Goal: Obtain resource: Obtain resource

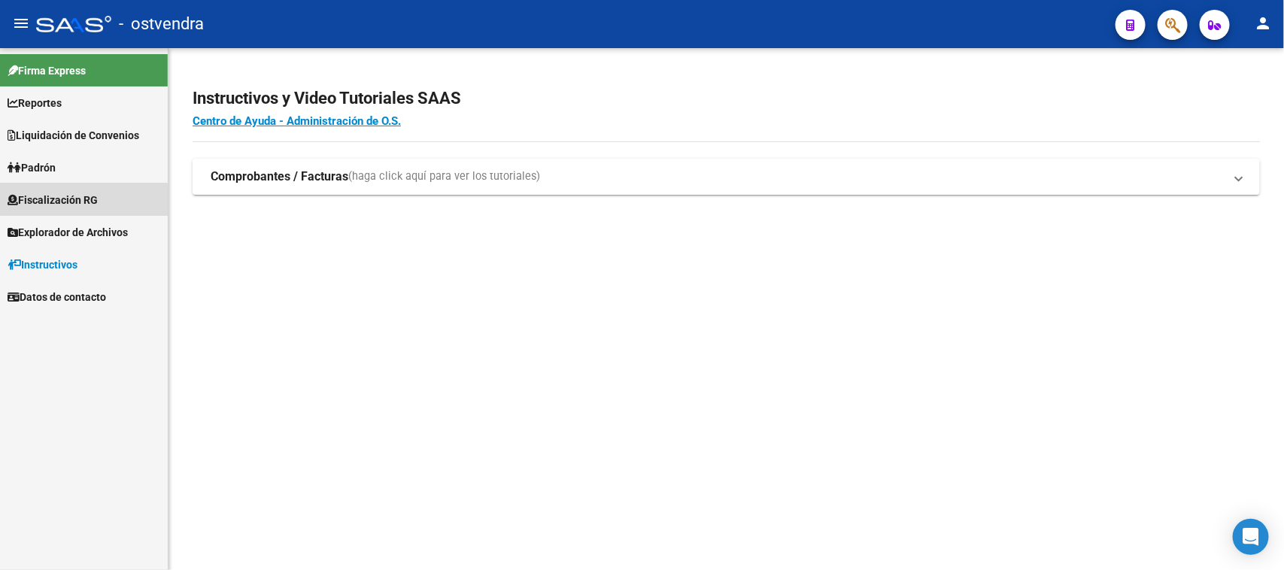
click at [53, 202] on span "Fiscalización RG" at bounding box center [53, 200] width 90 height 17
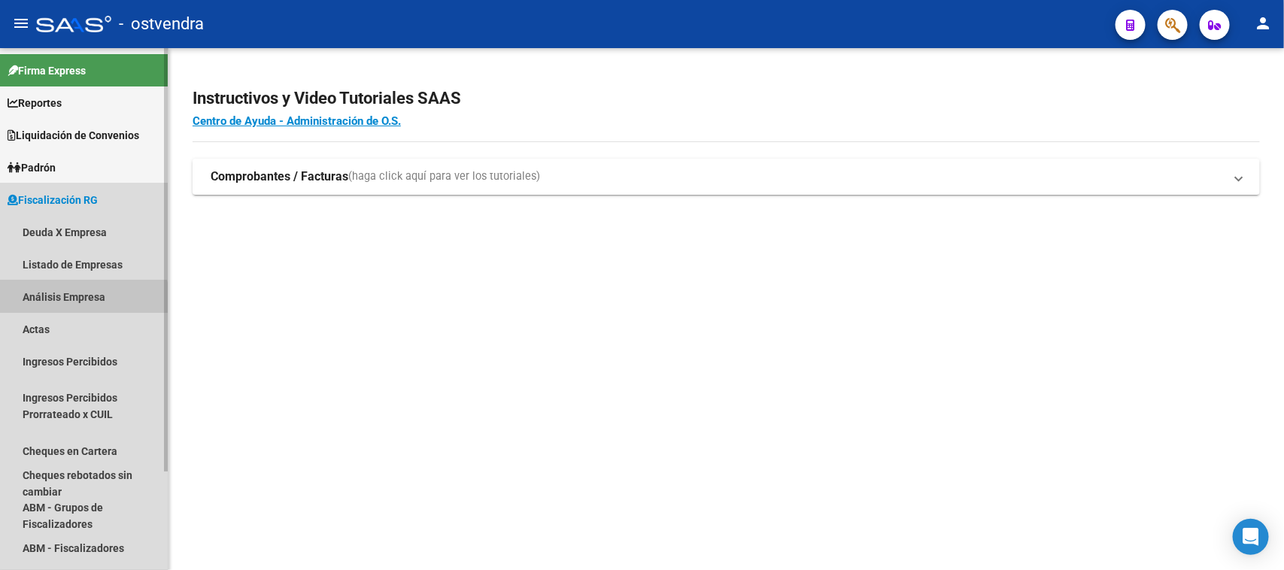
click at [80, 302] on link "Análisis Empresa" at bounding box center [84, 297] width 168 height 32
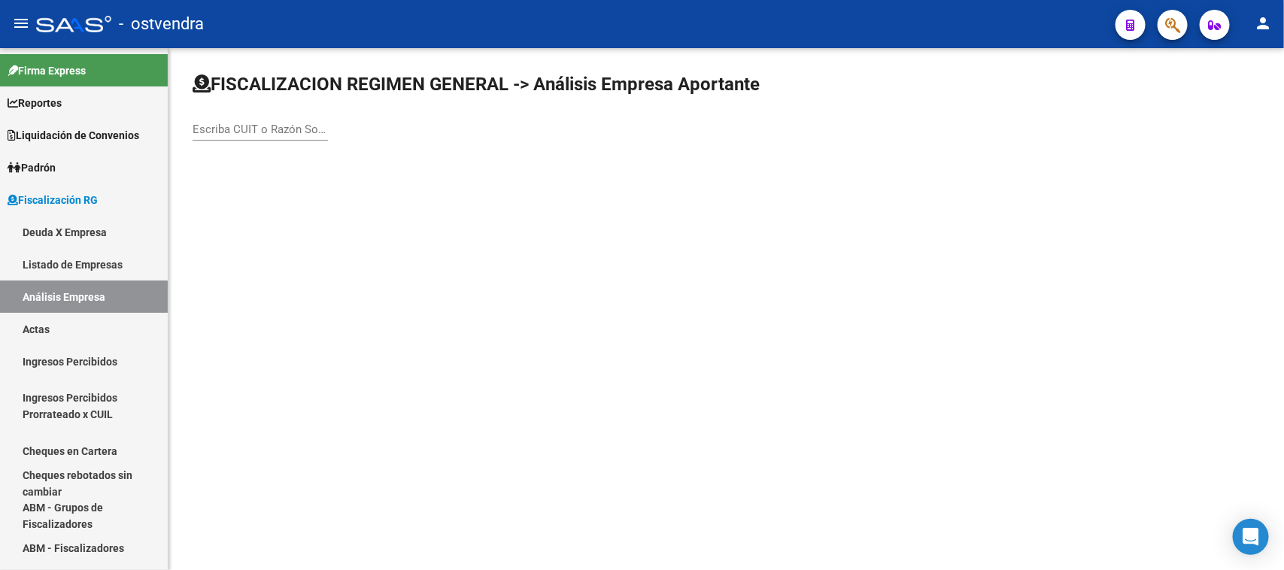
click at [269, 119] on div "Escriba CUIT o Razón Social para buscar" at bounding box center [260, 124] width 135 height 32
click at [269, 120] on div "Escriba CUIT o Razón Social para buscar" at bounding box center [260, 124] width 135 height 32
click at [268, 123] on input "Escriba CUIT o Razón Social para buscar" at bounding box center [260, 130] width 135 height 14
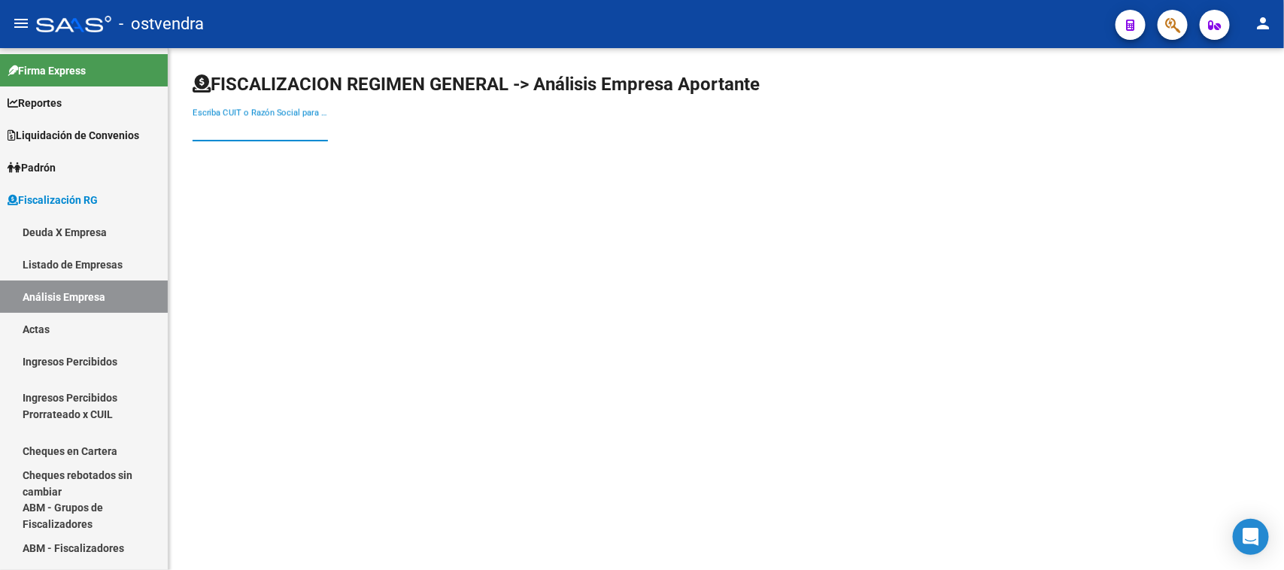
paste input "SECUTEAM SRL"
type input "SECUTEAM SRL"
paste input "30716641909"
type input "30716641909"
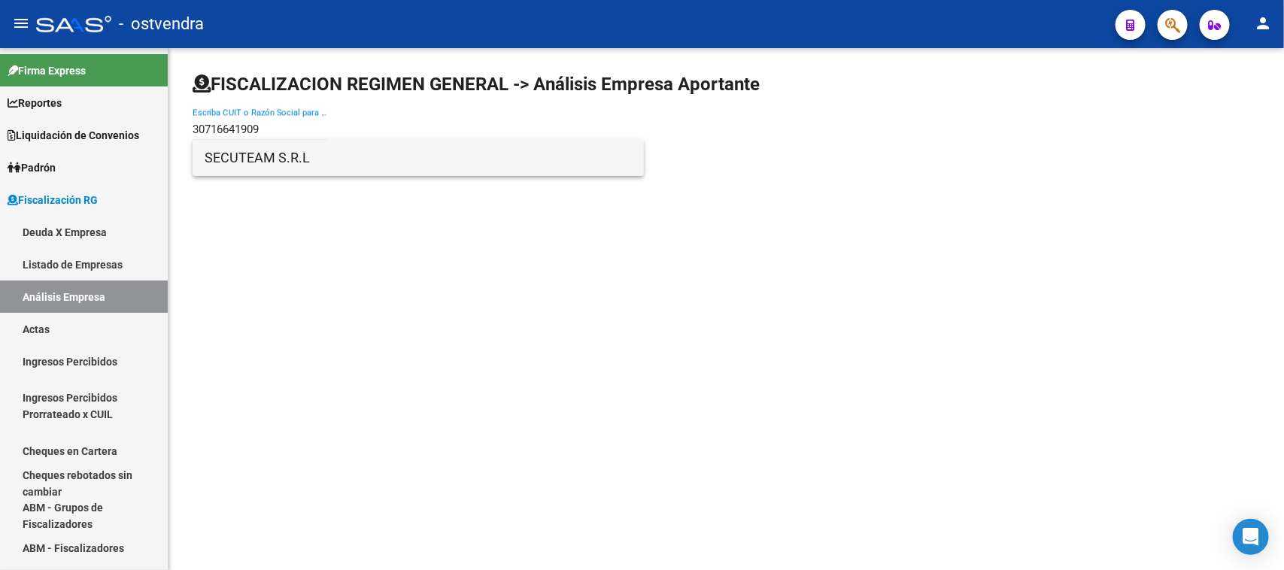
click at [301, 162] on span "SECUTEAM S.R.L" at bounding box center [418, 158] width 427 height 36
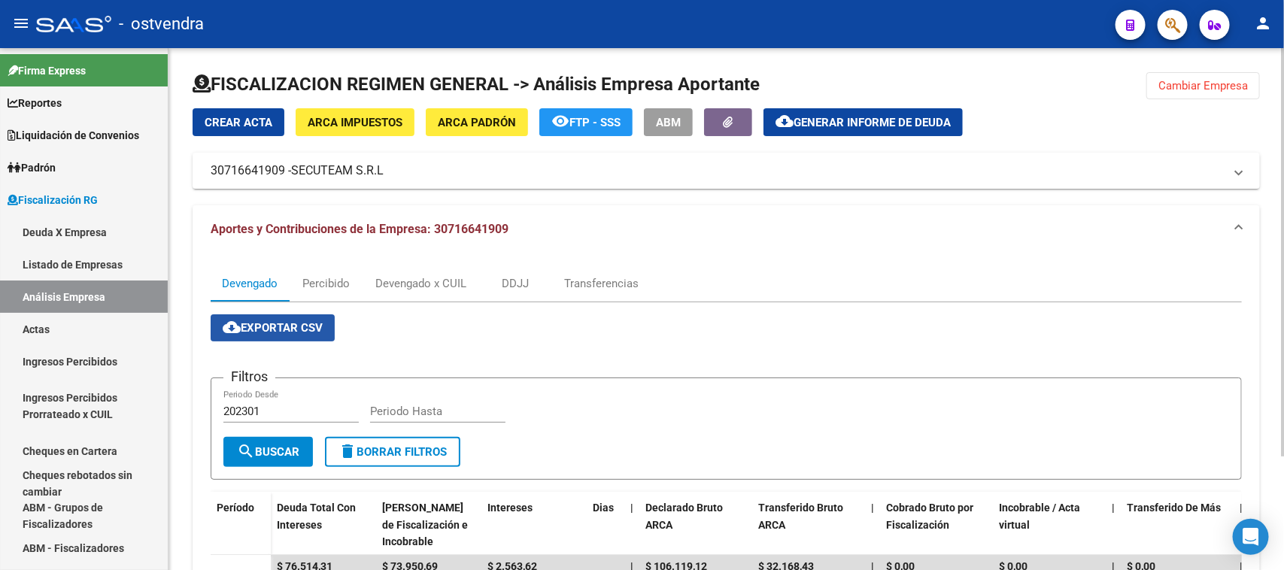
click at [280, 325] on span "cloud_download Exportar CSV" at bounding box center [273, 328] width 100 height 14
click at [439, 280] on div "Devengado x CUIL" at bounding box center [420, 283] width 91 height 17
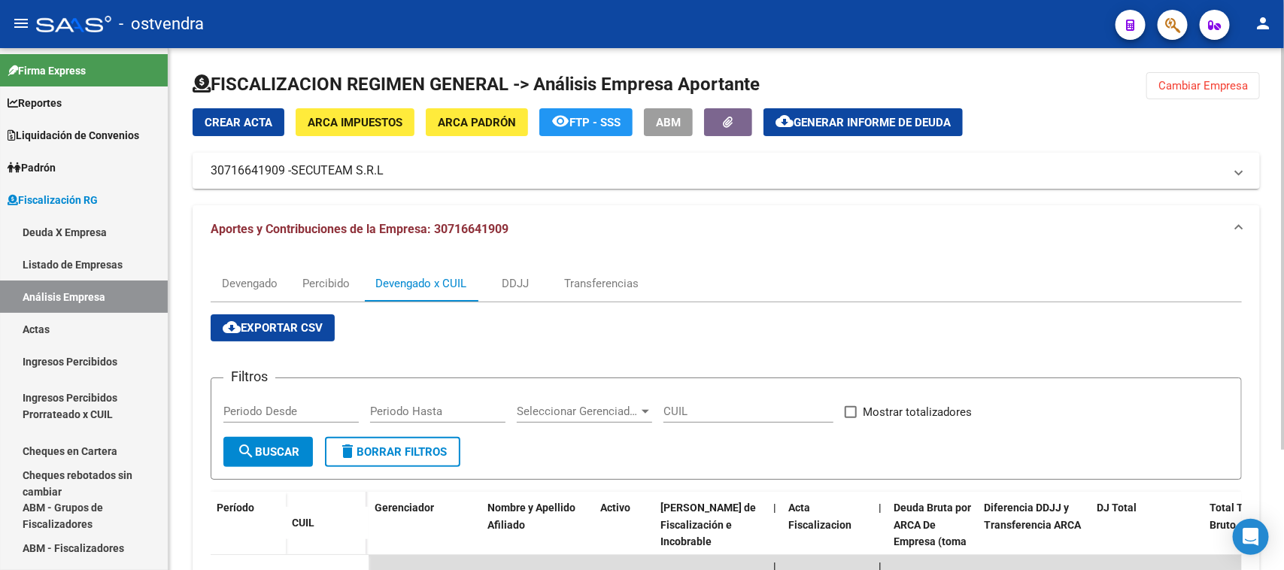
click at [288, 330] on span "cloud_download Exportar CSV" at bounding box center [273, 328] width 100 height 14
click at [880, 129] on button "cloud_download Generar informe de deuda" at bounding box center [863, 122] width 199 height 28
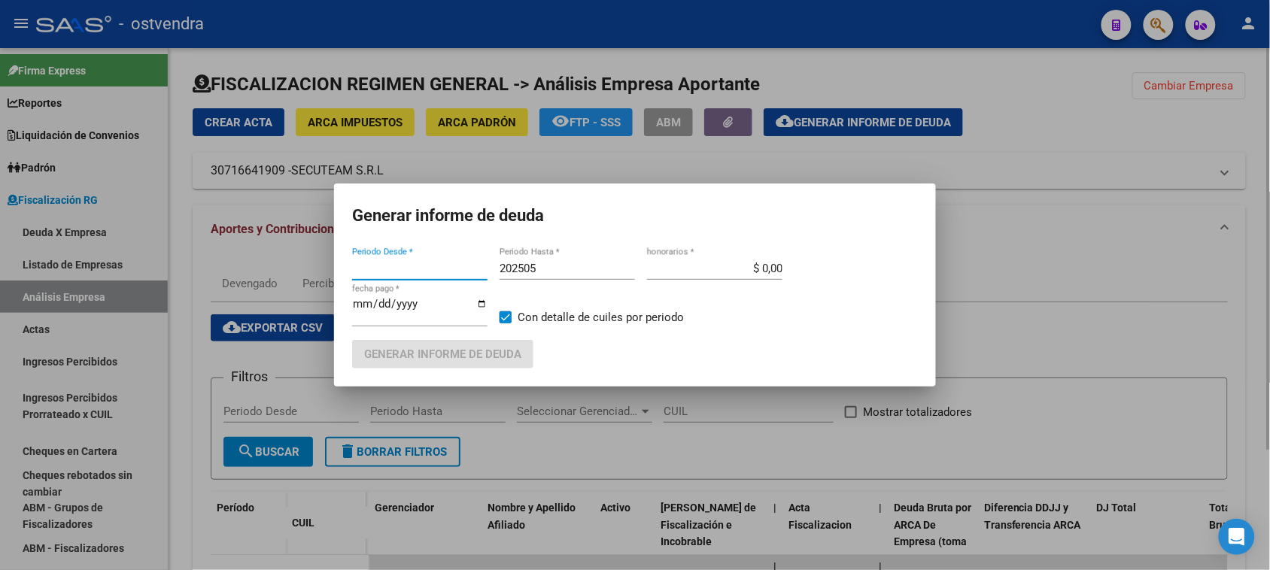
type input "202301"
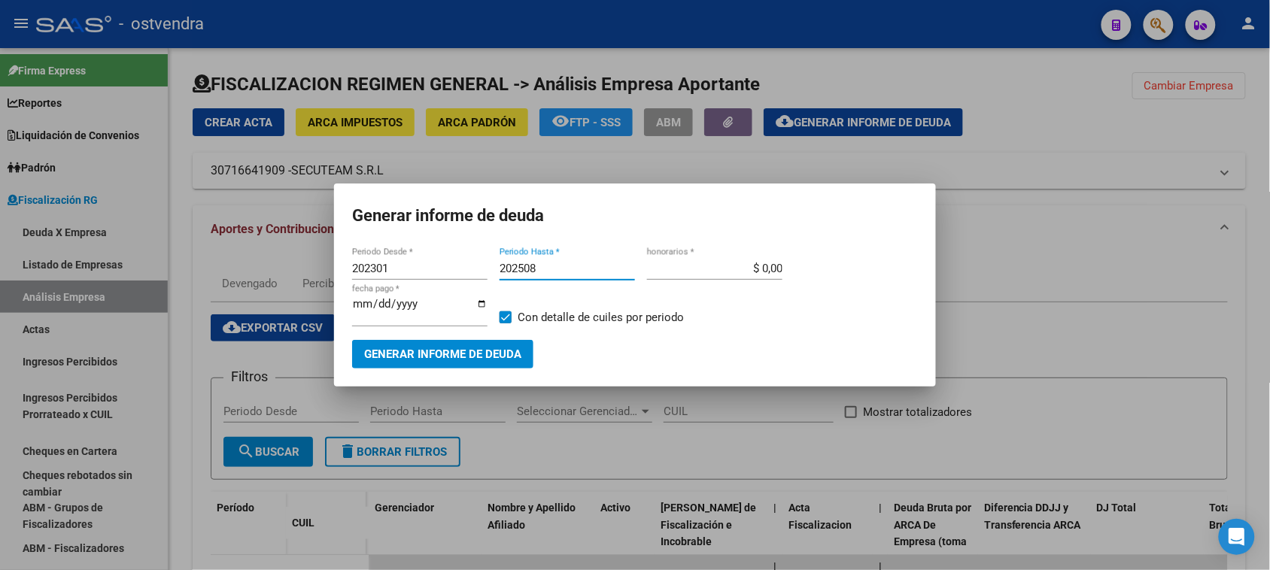
type input "202508"
click at [376, 302] on input "[DATE]" at bounding box center [419, 310] width 135 height 24
type input "[DATE]"
click at [437, 350] on span "Generar informe de deuda" at bounding box center [442, 355] width 157 height 14
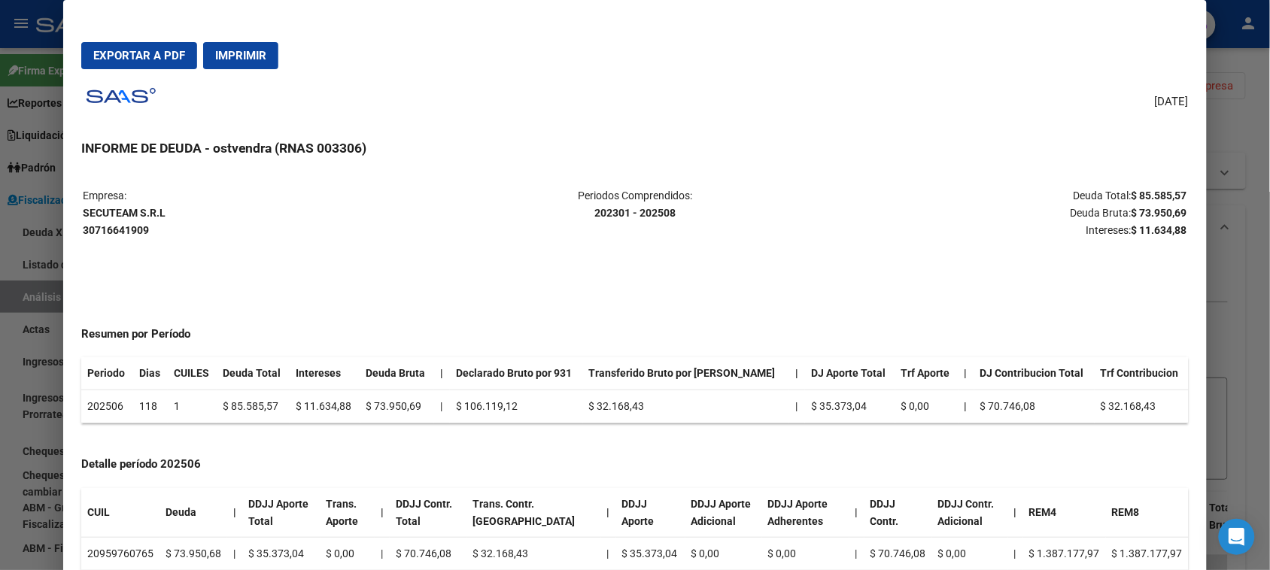
click at [166, 59] on span "Exportar a PDF" at bounding box center [139, 56] width 92 height 14
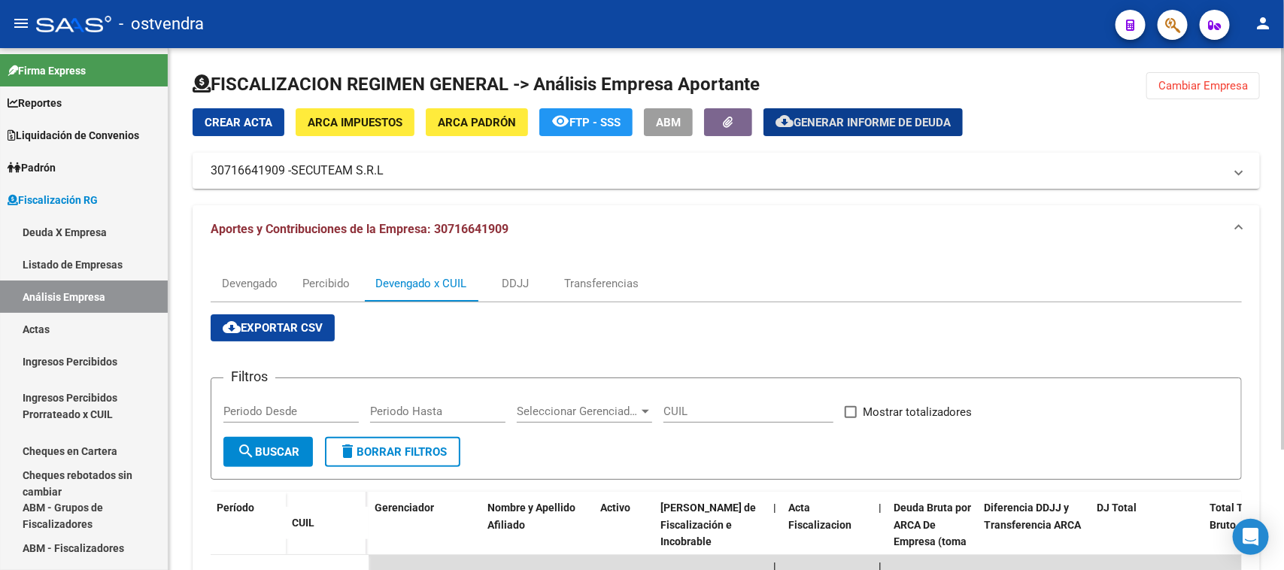
click at [713, 309] on div "cloud_download Exportar CSV Filtros Periodo Desde Periodo Hasta Seleccionar Ger…" at bounding box center [726, 484] width 1031 height 365
